Goal: Check status: Check status

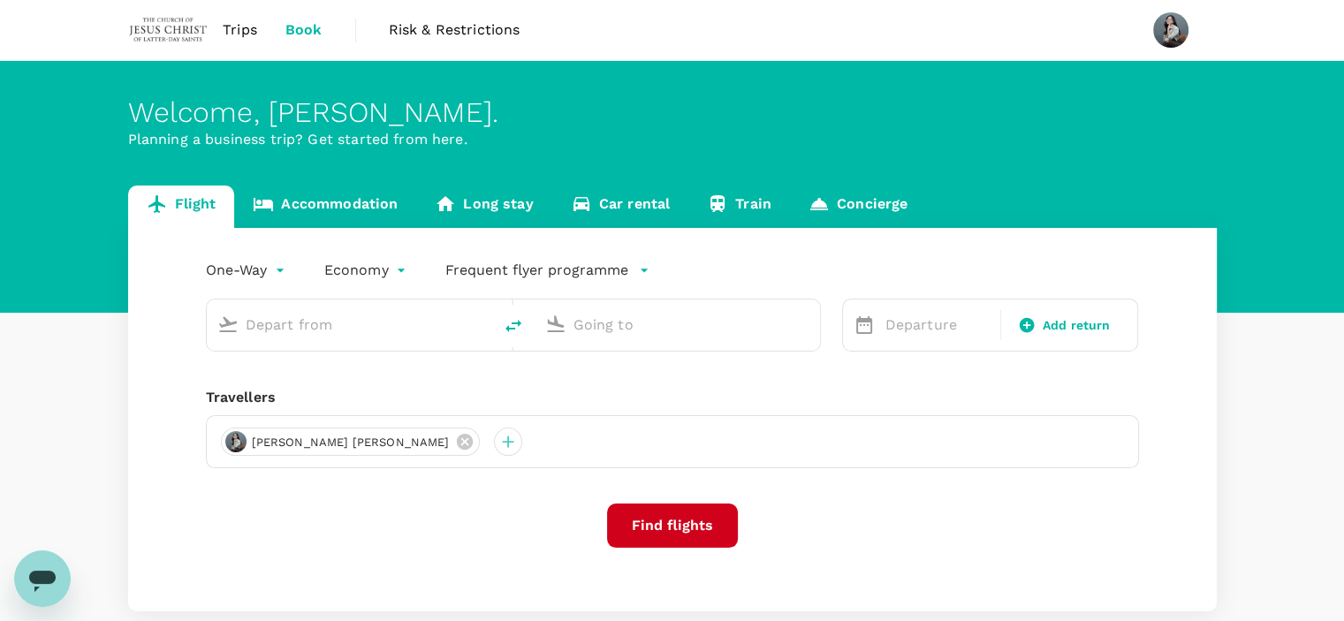
click at [248, 29] on span "Trips" at bounding box center [240, 29] width 34 height 21
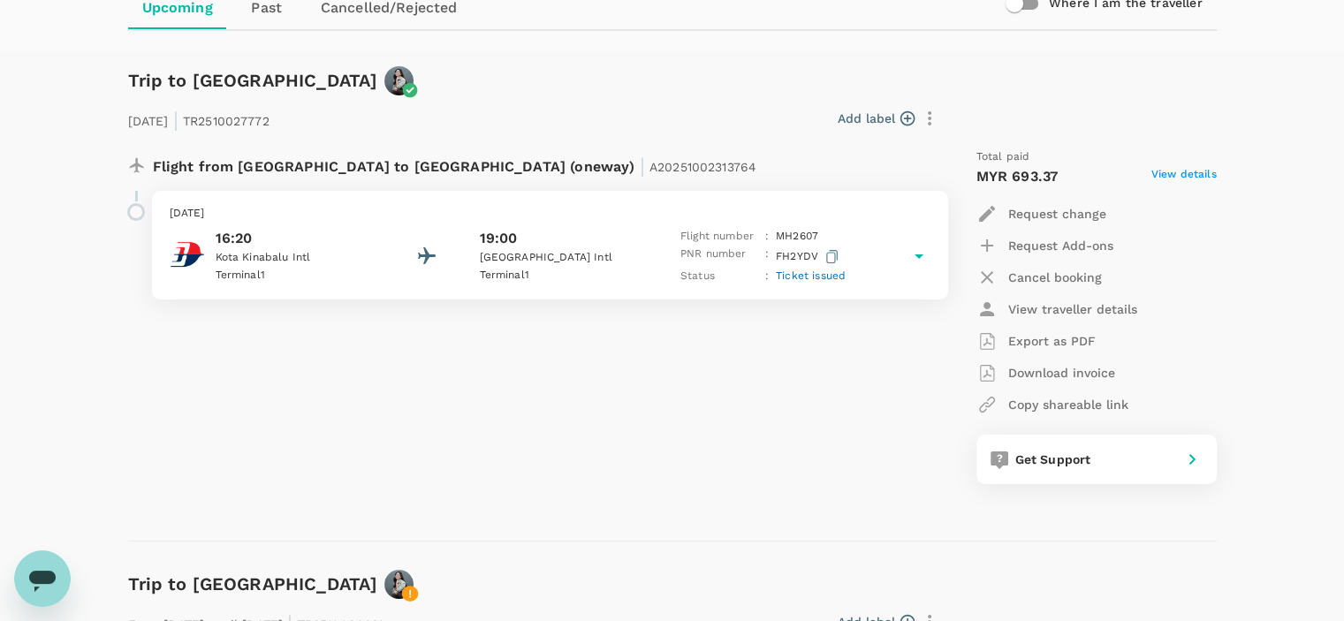
scroll to position [177, 0]
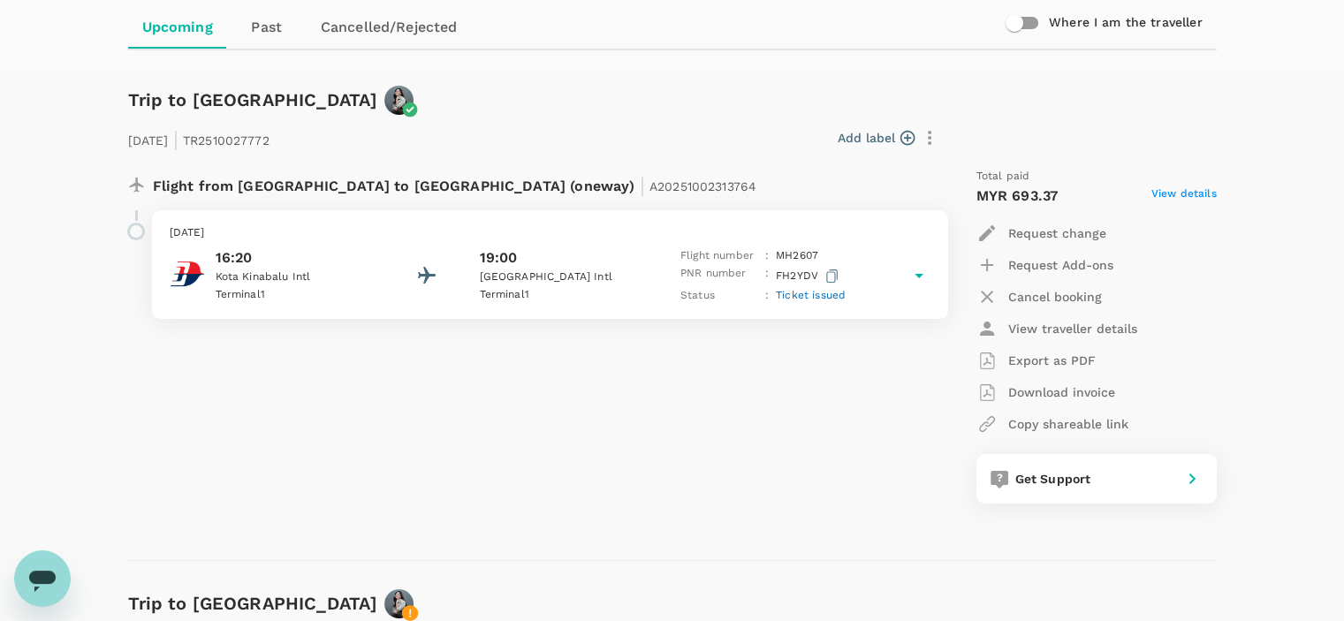
click at [919, 278] on icon at bounding box center [918, 275] width 21 height 21
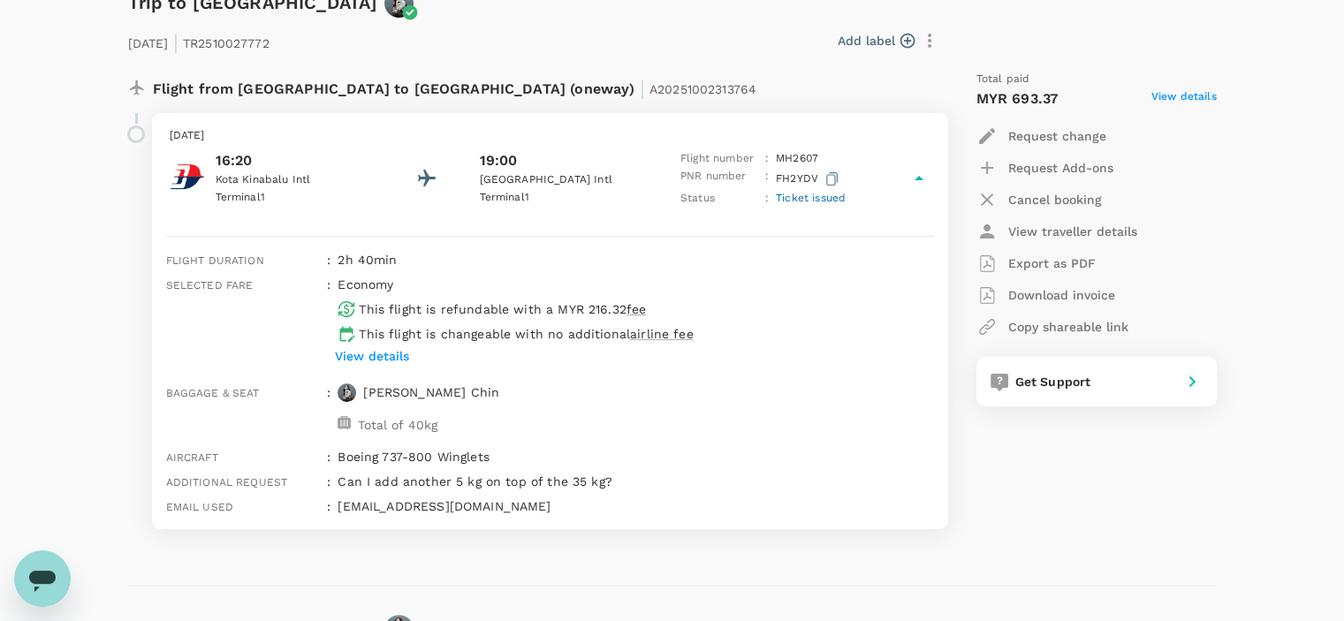
scroll to position [265, 0]
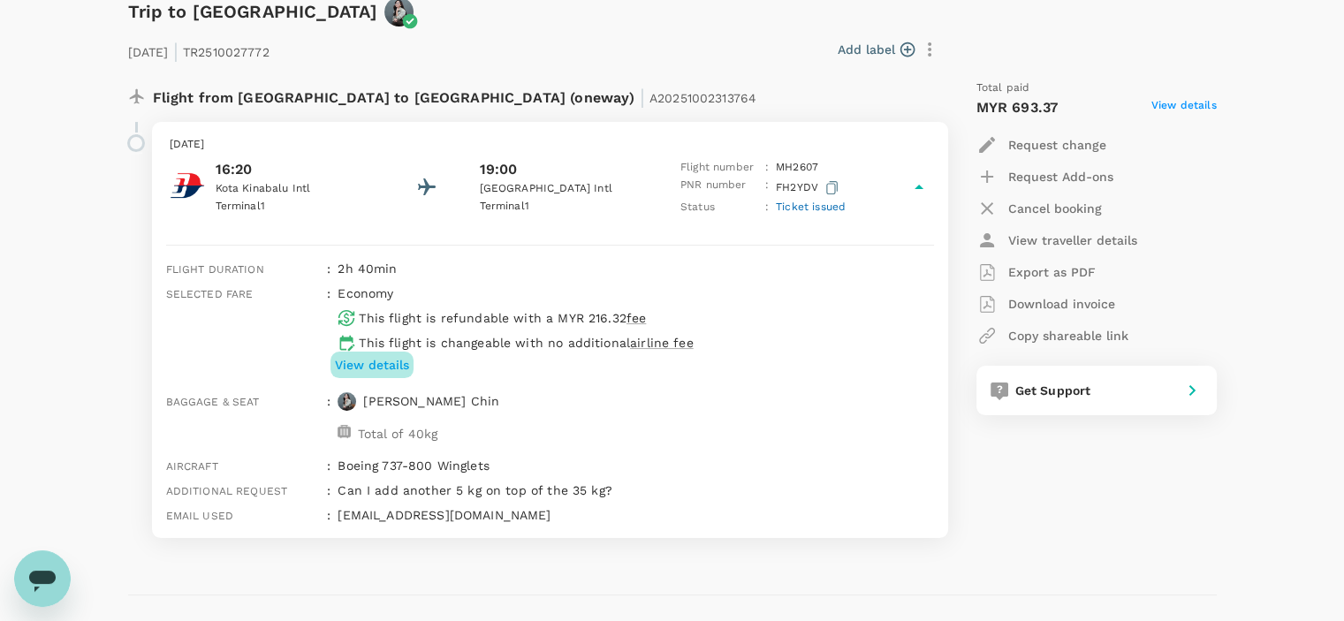
click at [389, 363] on p "View details" at bounding box center [372, 365] width 74 height 18
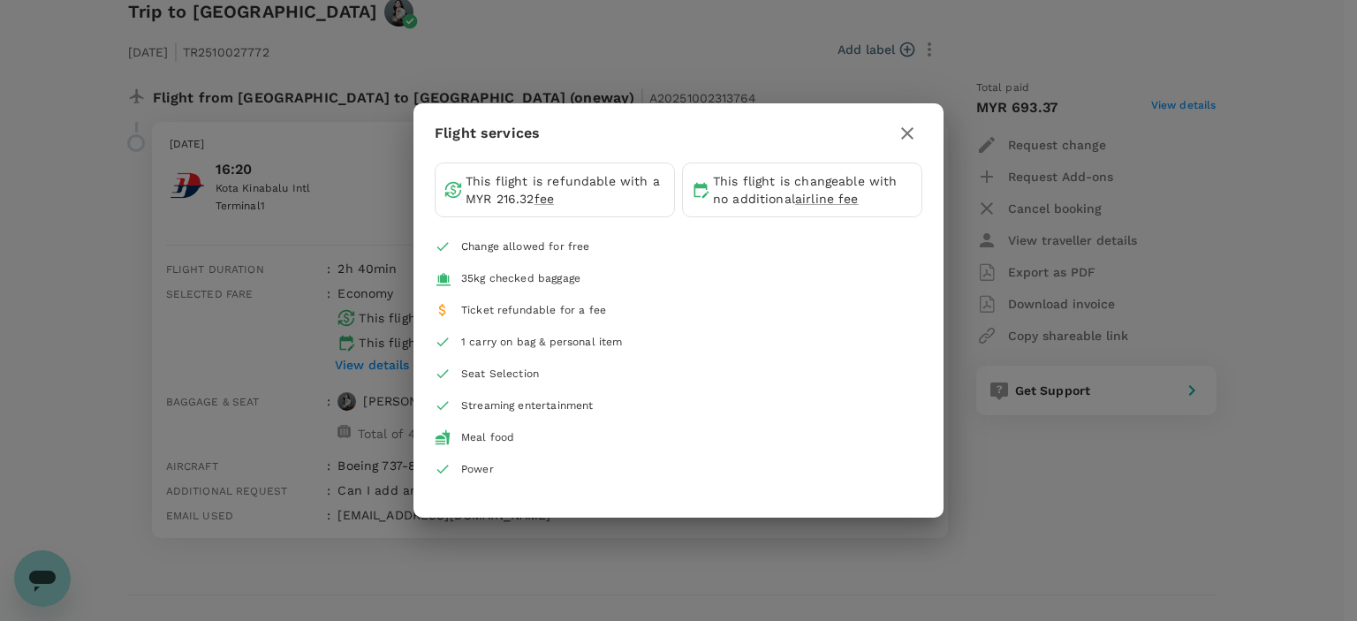
click at [902, 130] on icon "button" at bounding box center [907, 133] width 21 height 21
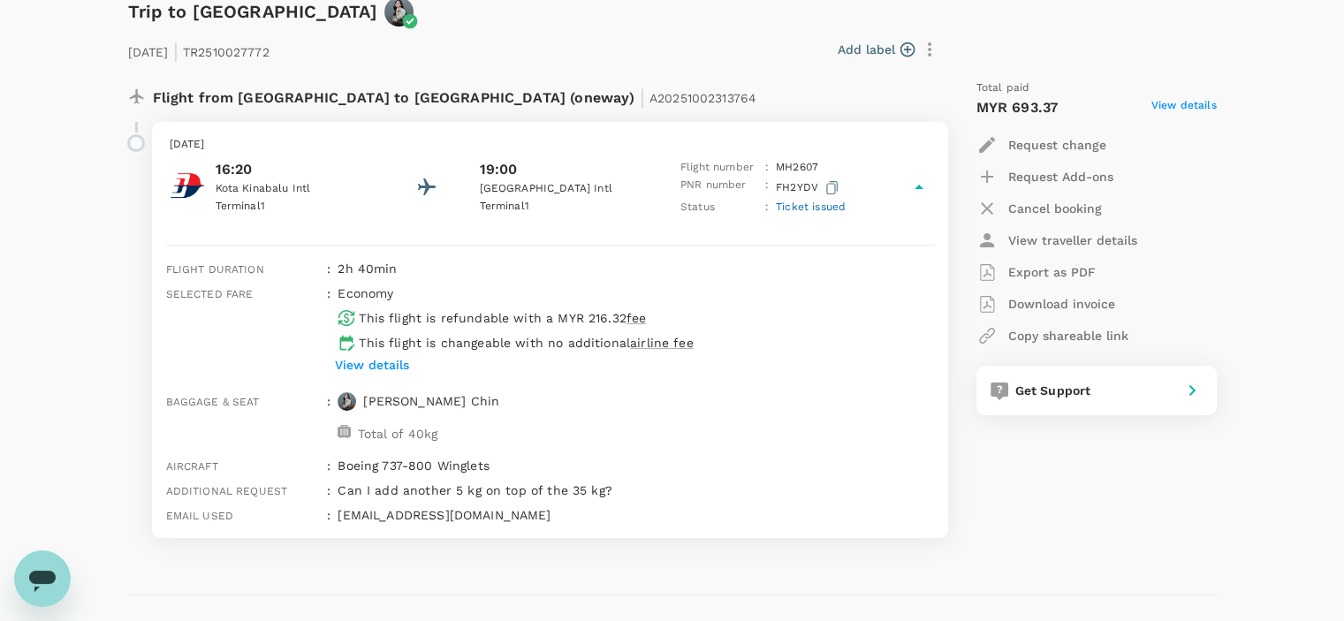
click at [421, 427] on p "Total of 40kg" at bounding box center [398, 434] width 80 height 18
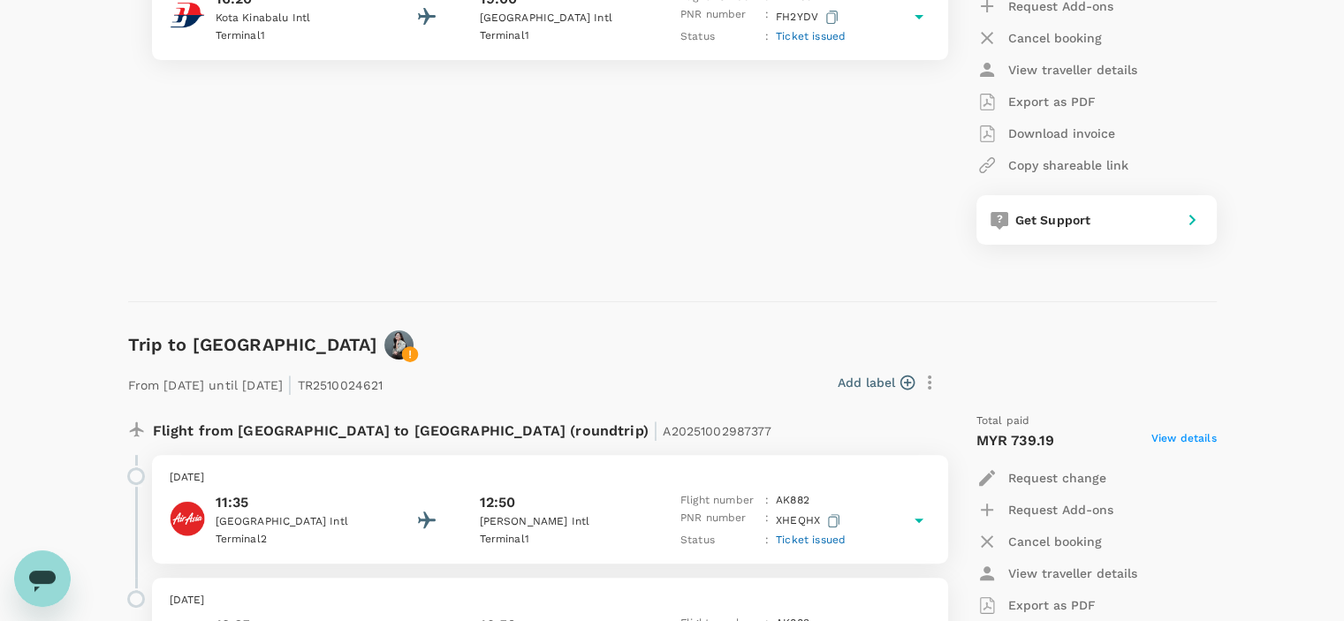
scroll to position [442, 0]
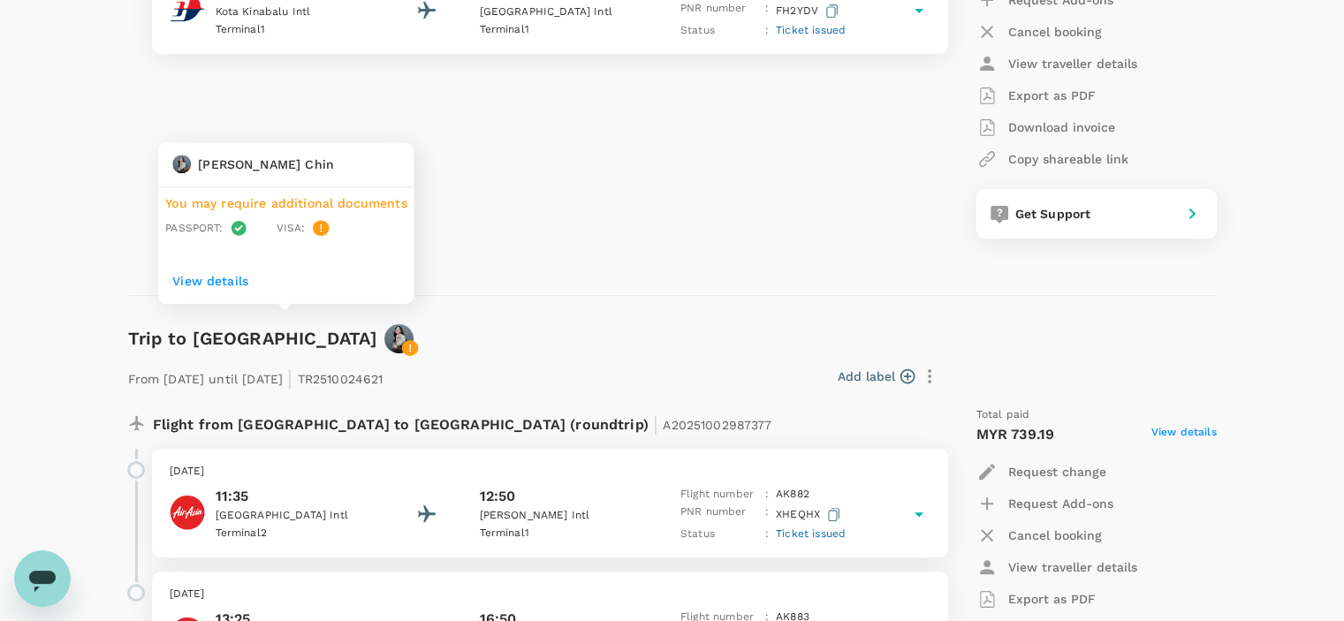
click at [402, 346] on icon at bounding box center [410, 348] width 16 height 16
click at [575, 253] on div "Flight from [GEOGRAPHIC_DATA] to [GEOGRAPHIC_DATA] (oneway) | A20251002313764 […" at bounding box center [672, 78] width 1089 height 378
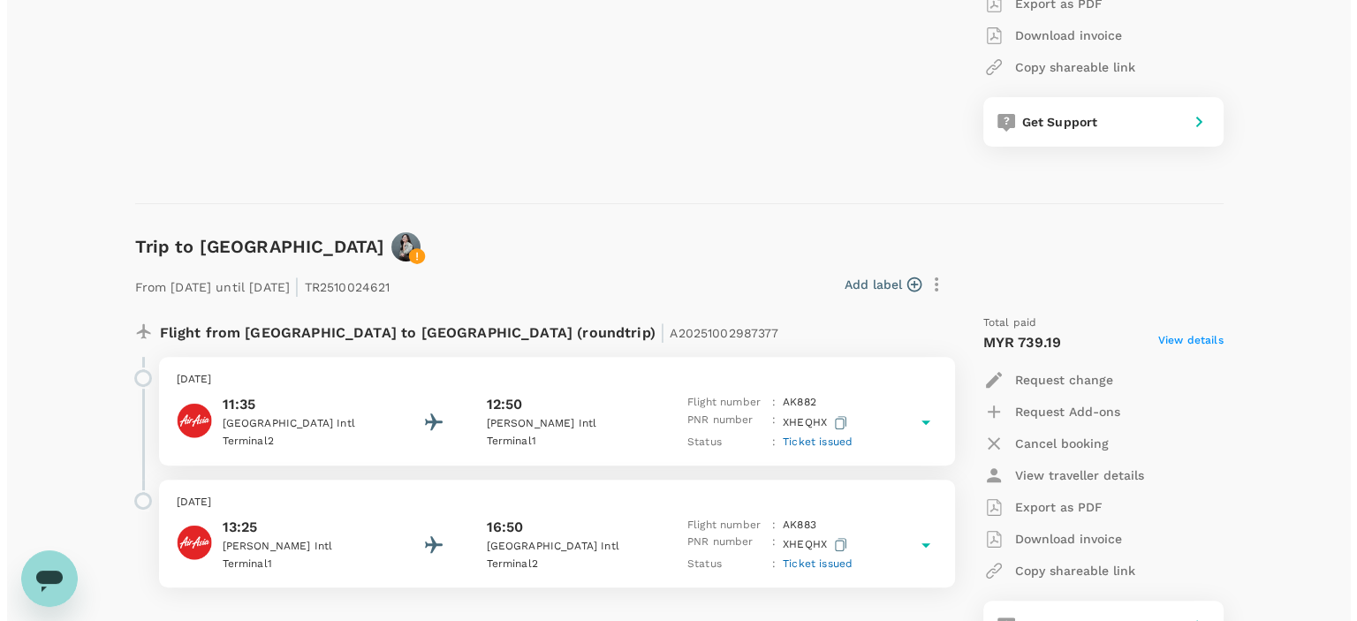
scroll to position [530, 0]
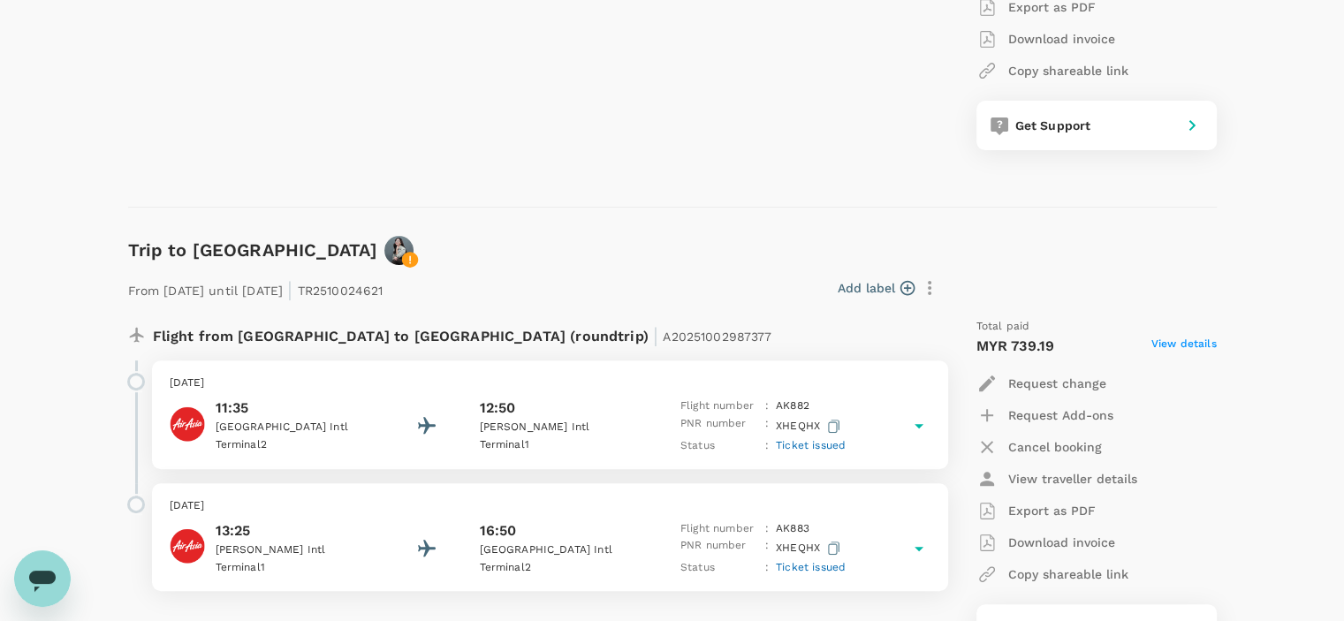
click at [402, 259] on icon at bounding box center [410, 260] width 16 height 16
click at [402, 261] on icon at bounding box center [410, 260] width 16 height 16
click at [219, 194] on p "View details" at bounding box center [285, 193] width 227 height 18
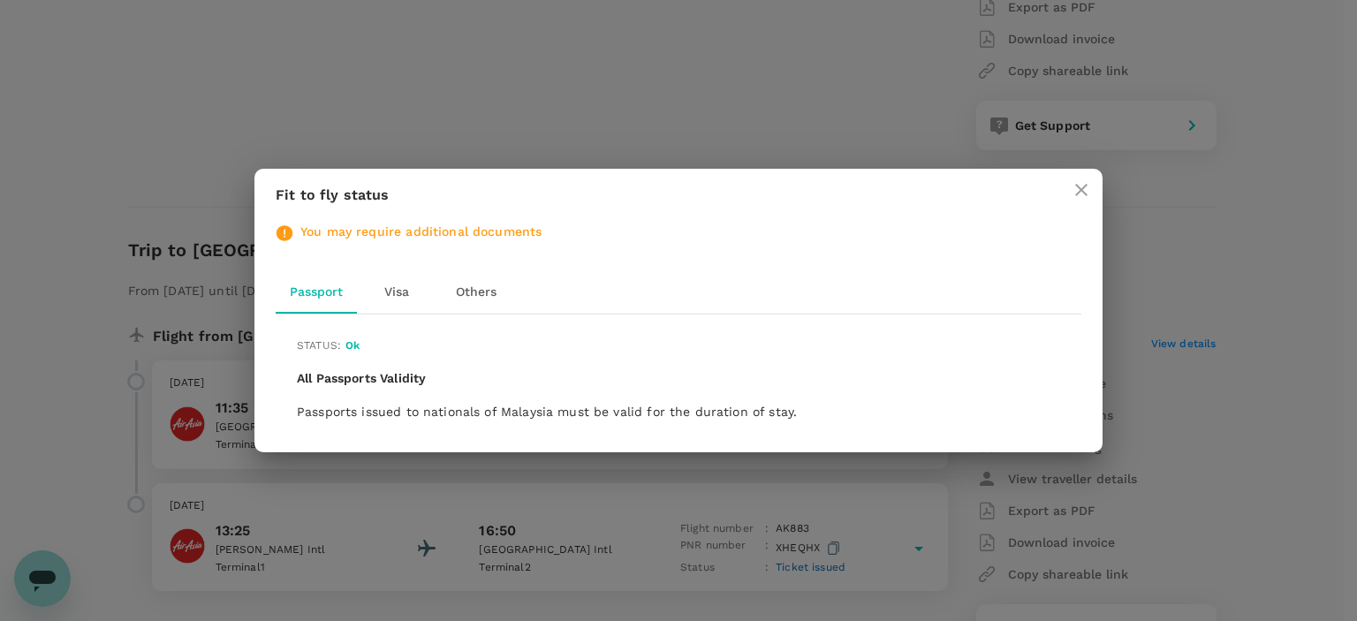
click at [392, 296] on button "Visa" at bounding box center [397, 292] width 80 height 42
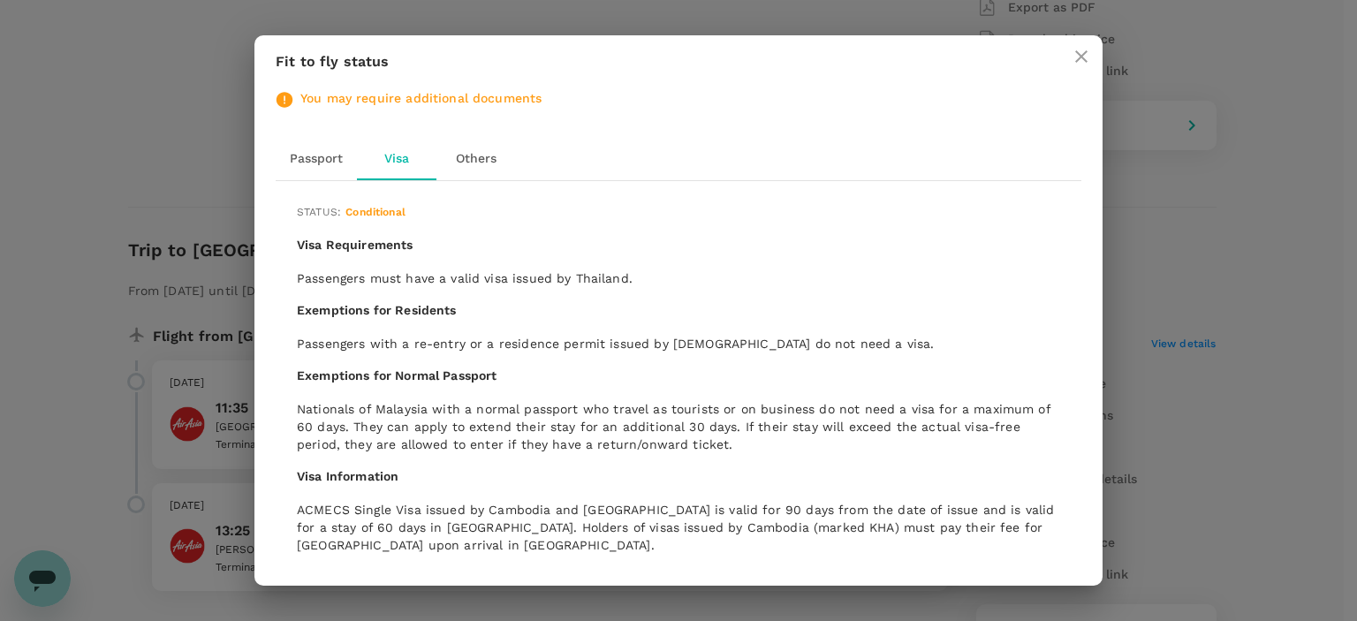
click at [485, 140] on button "Others" at bounding box center [477, 159] width 80 height 42
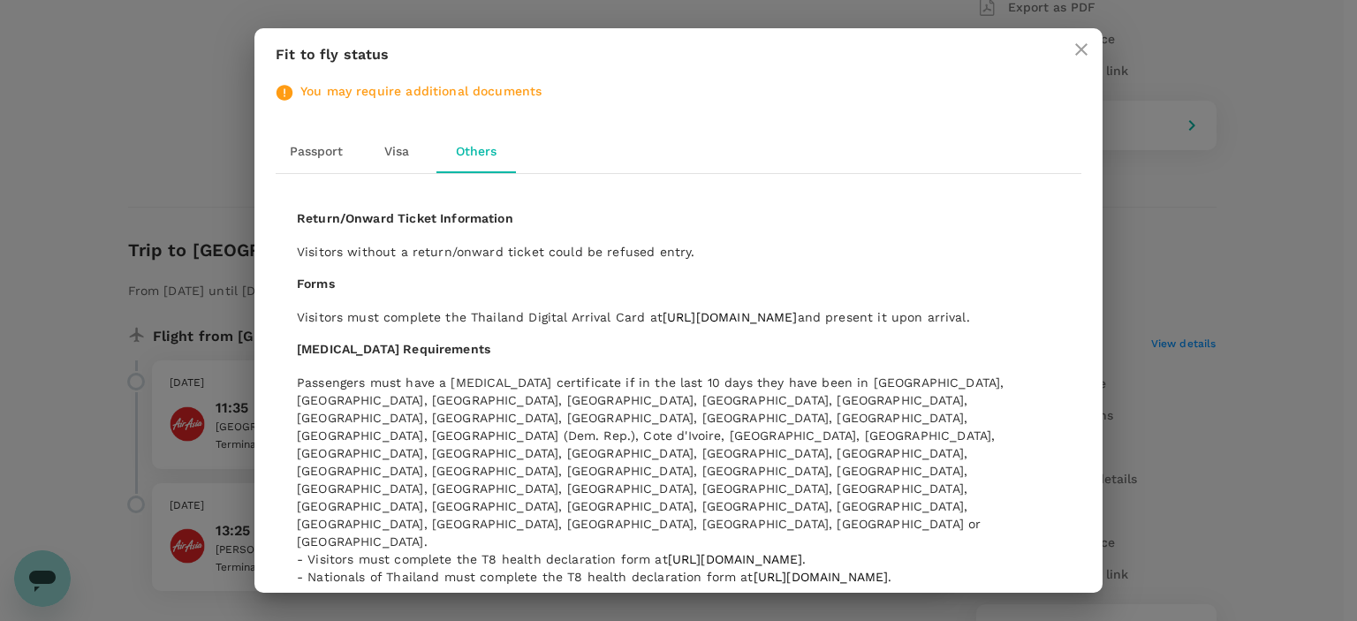
click at [396, 148] on button "Visa" at bounding box center [397, 152] width 80 height 42
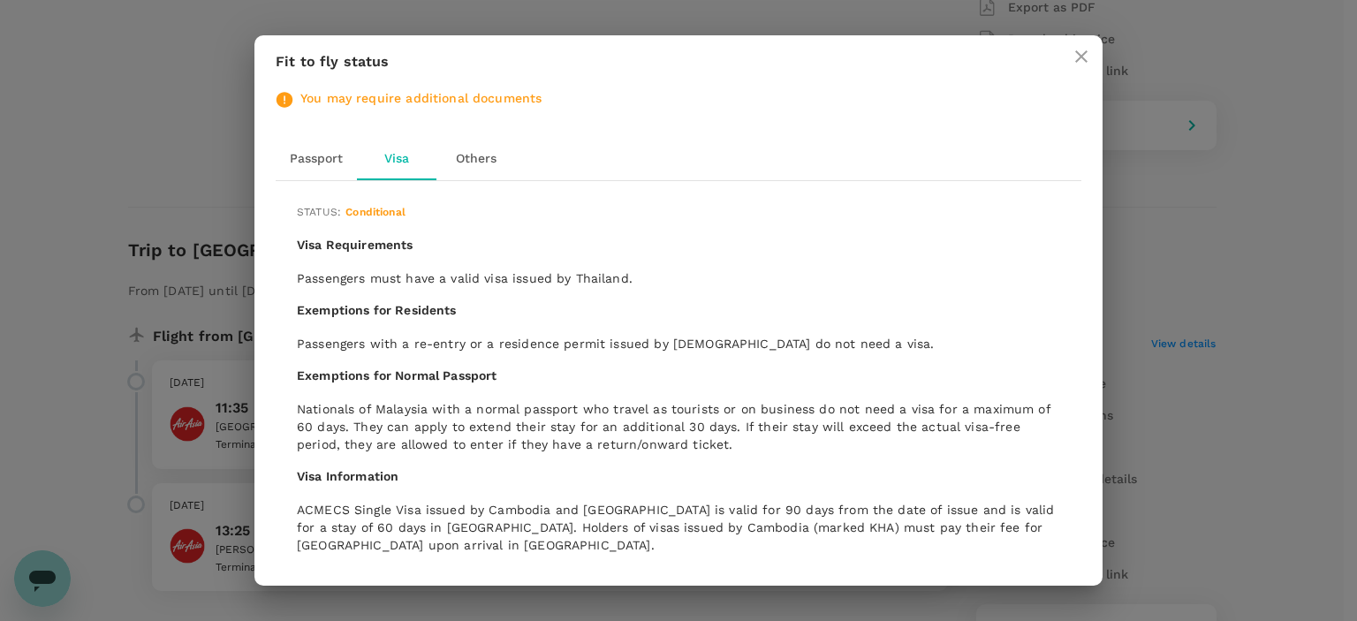
click at [677, 250] on h6 "Visa Requirements" at bounding box center [678, 245] width 763 height 19
